Goal: Check status: Check status

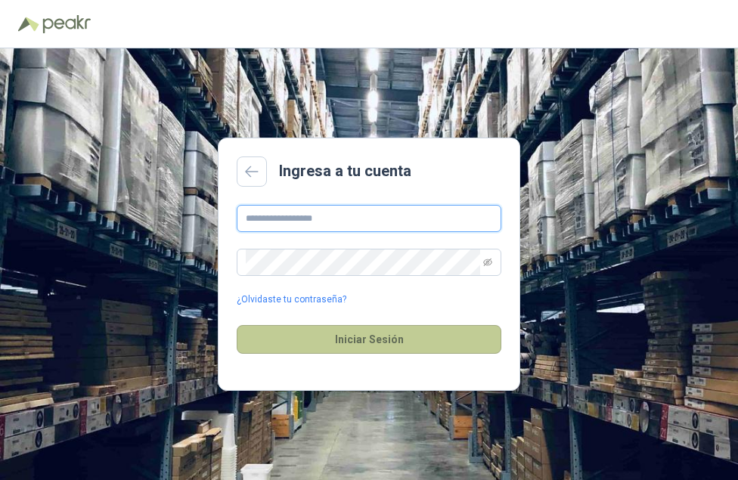
type input "**********"
click at [332, 340] on button "Iniciar Sesión" at bounding box center [369, 339] width 265 height 29
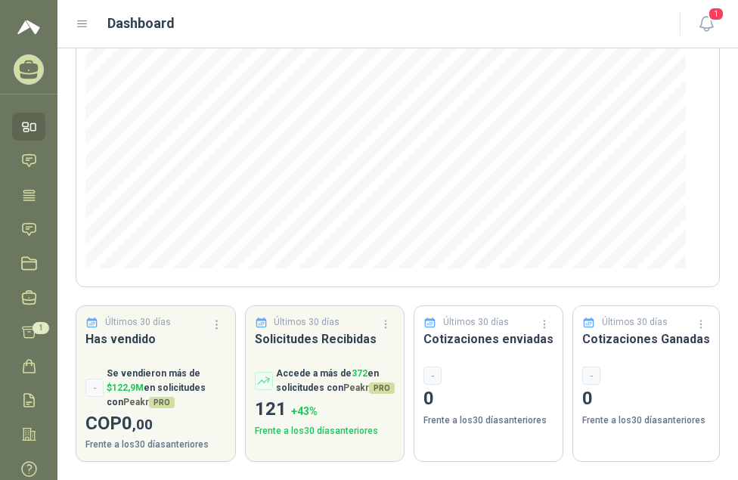
scroll to position [45, 0]
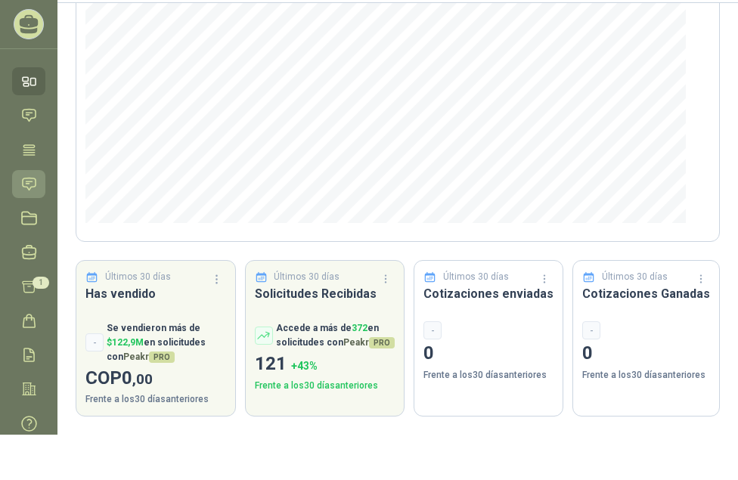
click at [29, 184] on icon at bounding box center [29, 184] width 13 height 12
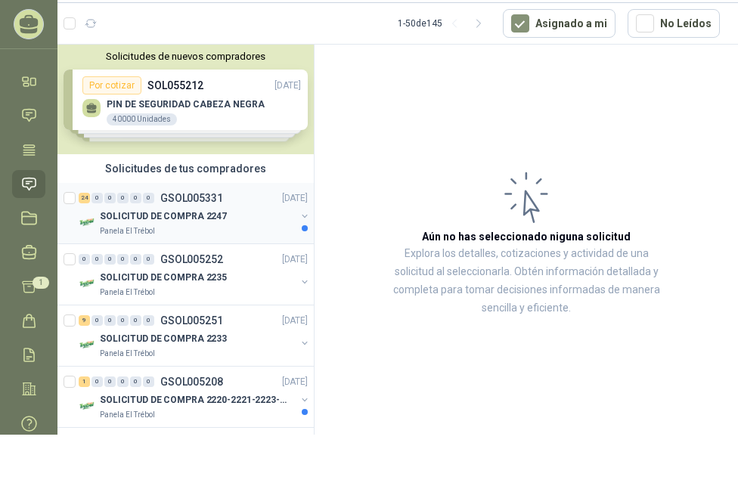
click at [169, 213] on p "SOLICITUD DE COMPRA 2247" at bounding box center [163, 216] width 127 height 14
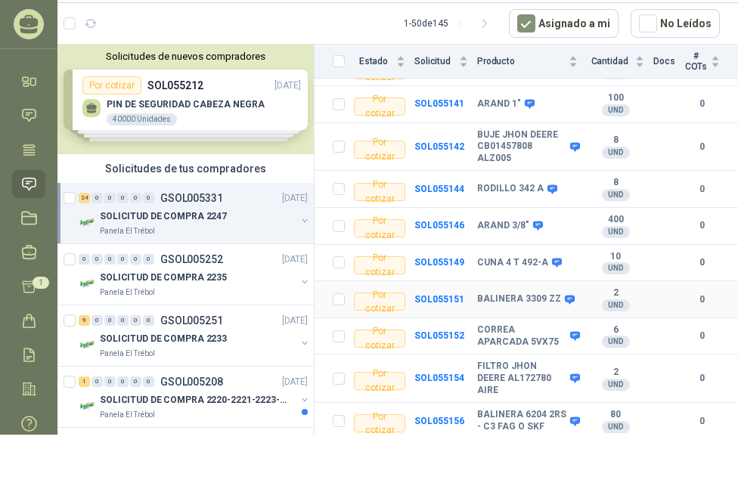
scroll to position [866, 0]
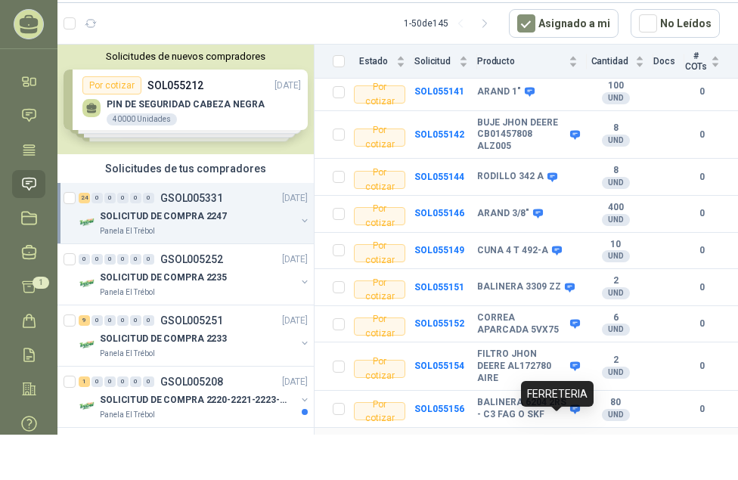
click at [570, 441] on icon at bounding box center [575, 445] width 10 height 9
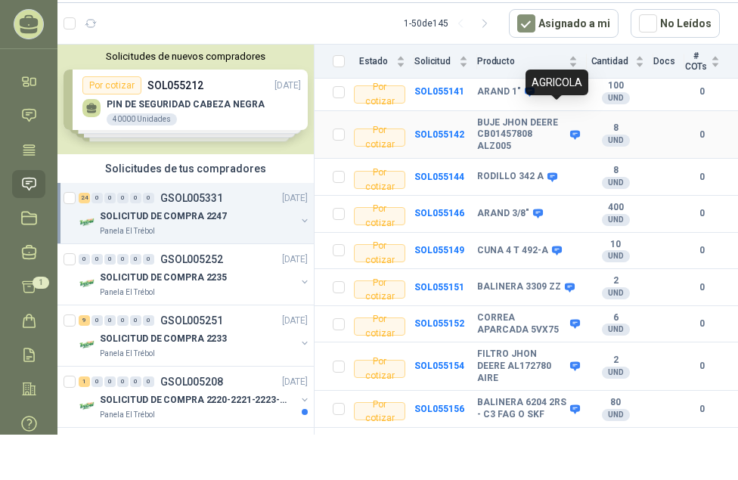
click at [569, 129] on icon at bounding box center [574, 134] width 11 height 11
click at [426, 129] on b "SOL055142" at bounding box center [439, 134] width 50 height 11
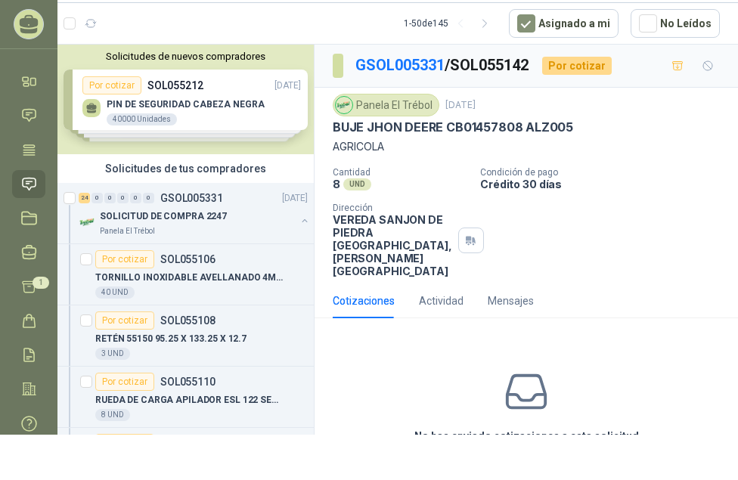
scroll to position [71, 0]
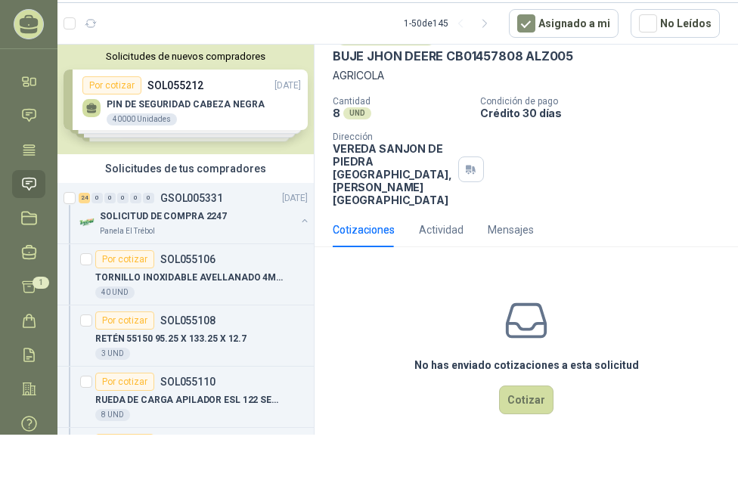
click at [348, 227] on div "Cotizaciones" at bounding box center [364, 229] width 62 height 35
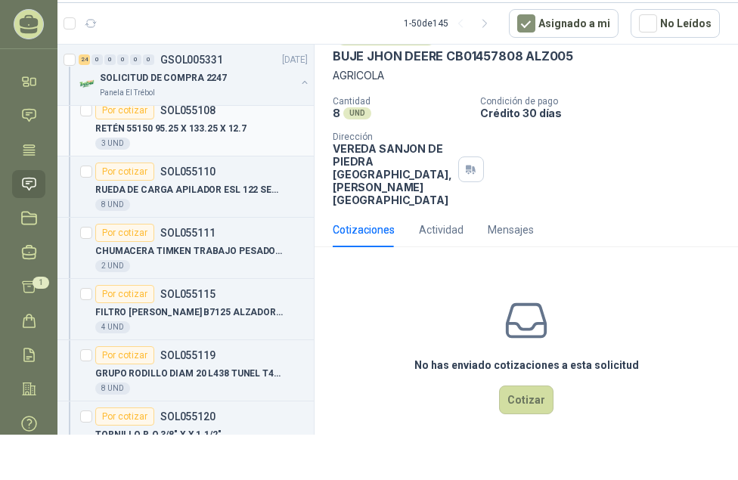
scroll to position [227, 0]
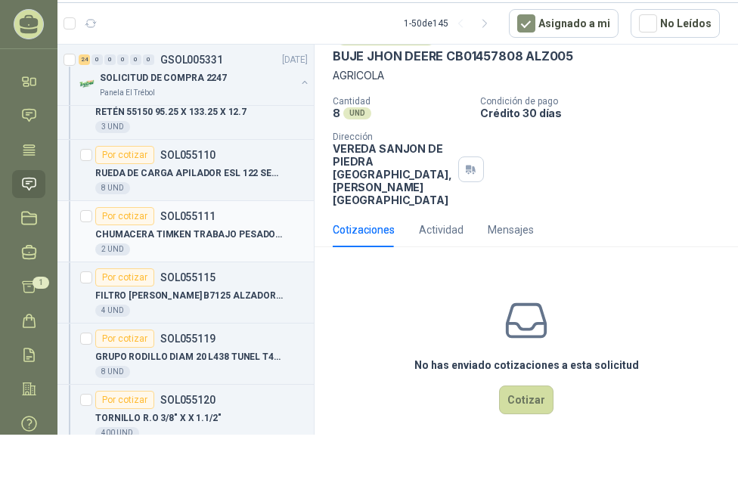
click at [182, 229] on p "CHUMACERA TIMKEN TRABAJO PESADO 2"7/16 4 HUECOS" at bounding box center [189, 235] width 188 height 14
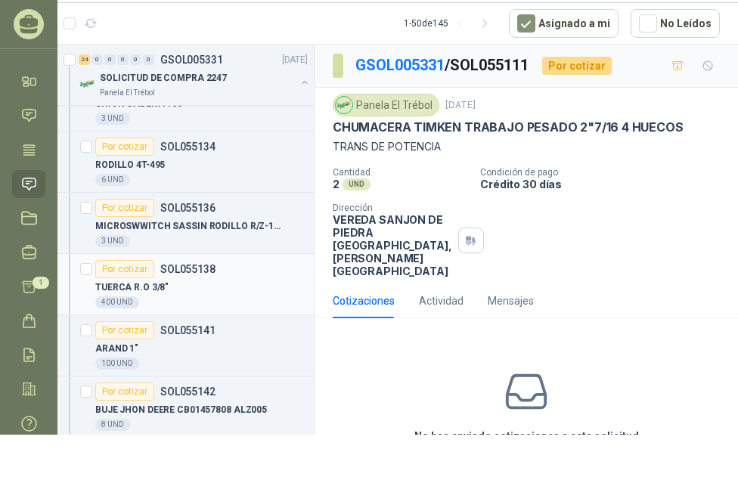
scroll to position [756, 0]
